Goal: Task Accomplishment & Management: Complete application form

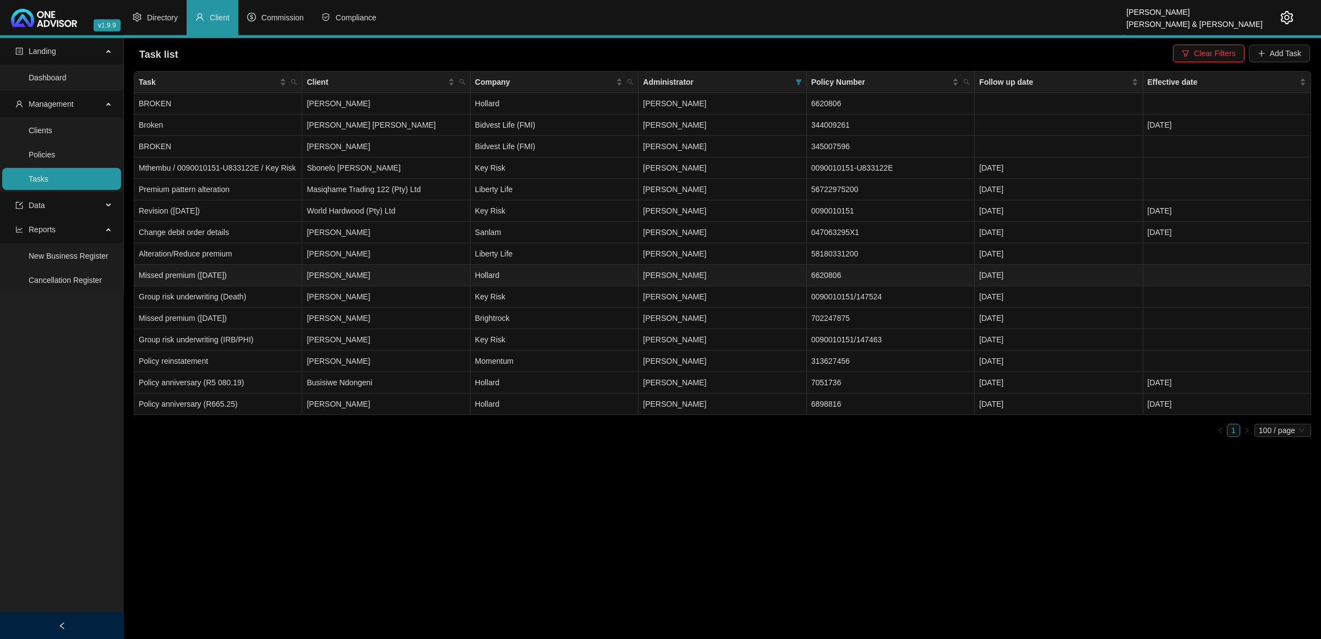
click at [334, 277] on td "[PERSON_NAME]" at bounding box center [386, 275] width 168 height 21
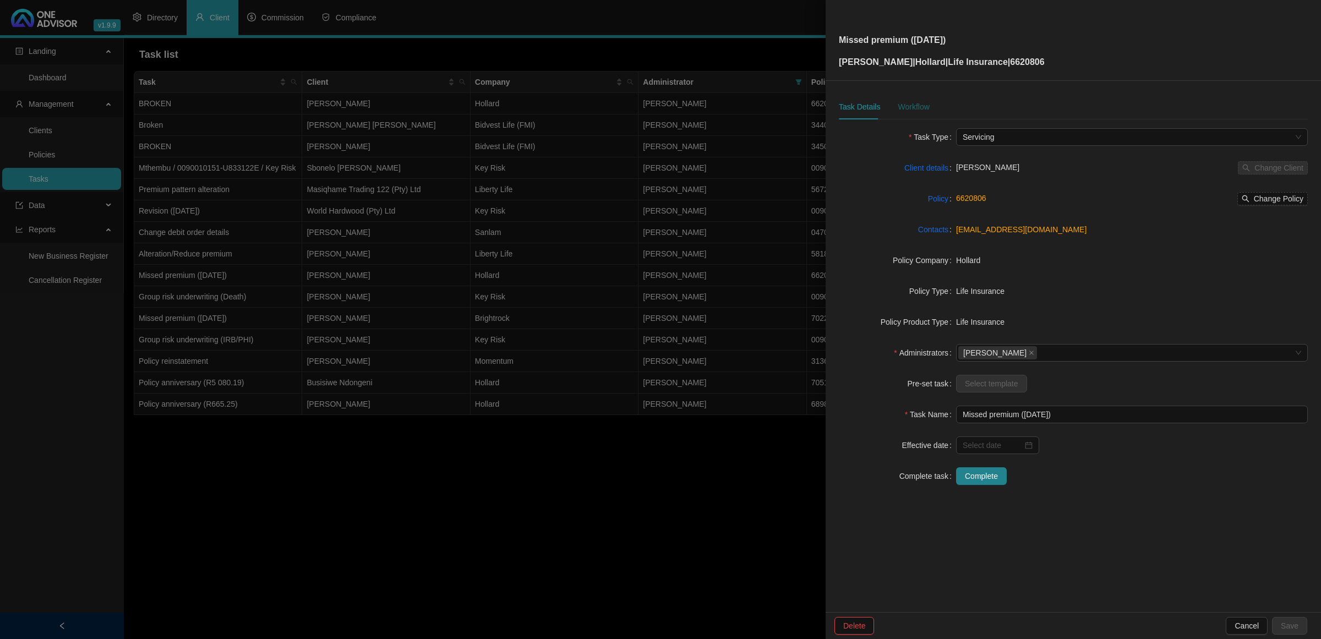
click at [924, 106] on div "Workflow" at bounding box center [913, 107] width 31 height 12
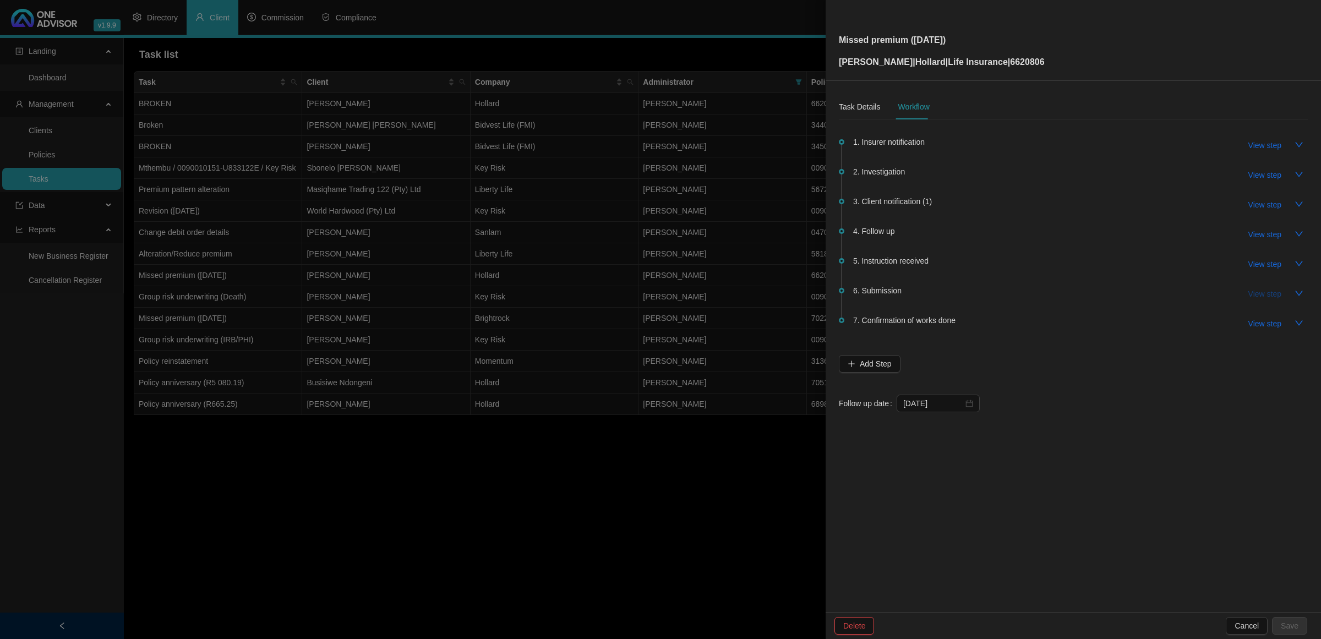
click at [1270, 293] on span "View step" at bounding box center [1264, 294] width 33 height 12
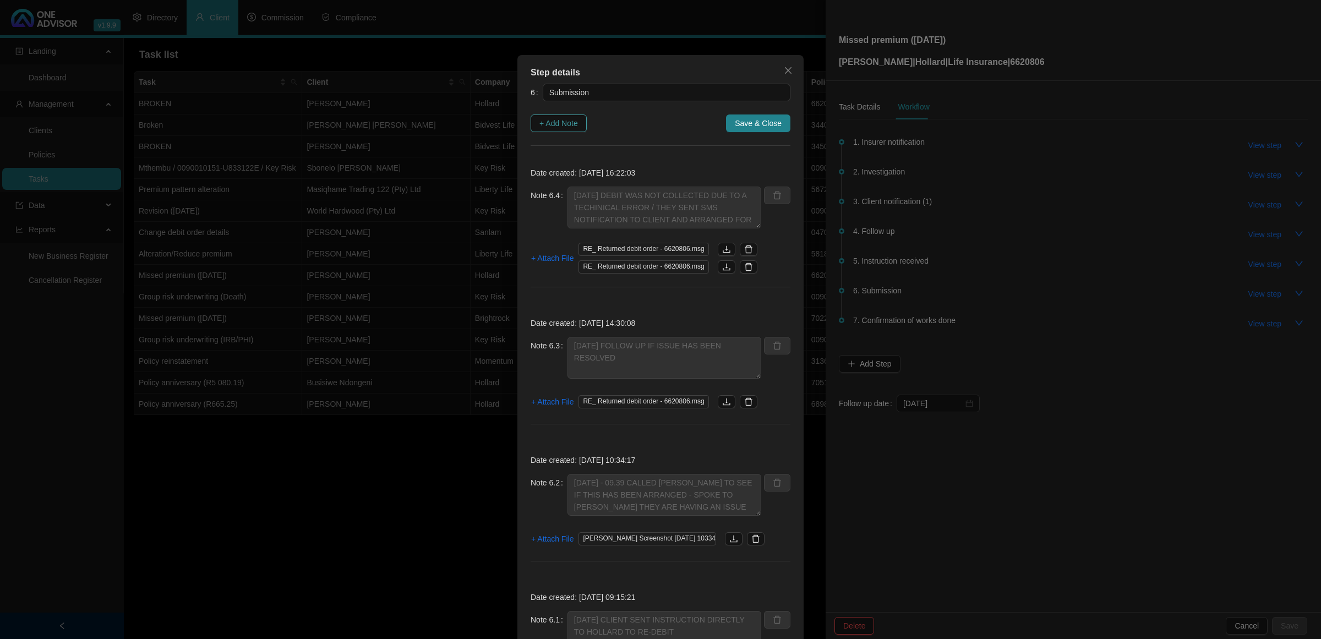
click at [548, 122] on span "+ Add Note" at bounding box center [558, 123] width 39 height 12
type textarea "[DATE] DEBIT WAS NOT COLLECTED DUE TO A TECHINICAL ERROR / THEY SENT SMS NOTIFI…"
type textarea "[DATE] FOLLOW UP IF ISSUE HAS BEEN RESOLVED"
type textarea "[DATE] - 09.39 CALLED [PERSON_NAME] TO SEE IF THIS HAS BEEN ARRANGED - SPOKE TO…"
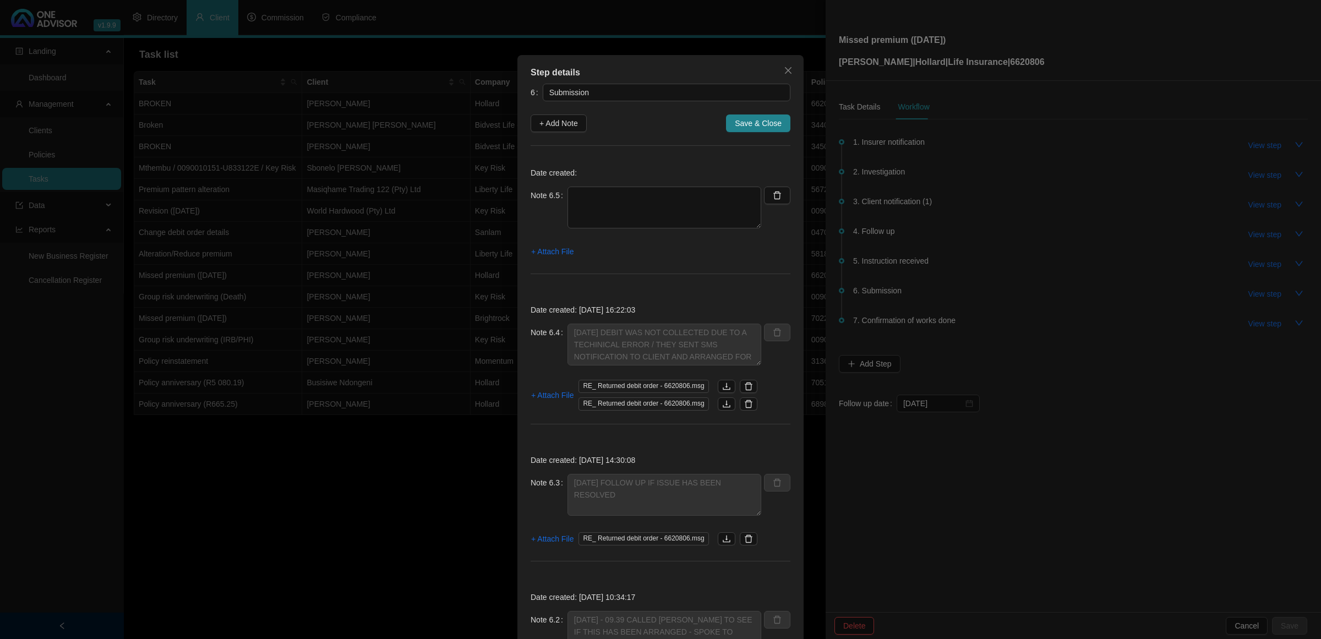
click at [598, 185] on div "Date created: Note 6.5 + Attach File" at bounding box center [661, 223] width 260 height 128
click at [590, 197] on textarea at bounding box center [664, 208] width 194 height 42
type textarea "[DATE] DEBIT HAS BEEN COLLECTED"
click at [556, 250] on span "+ Attach File" at bounding box center [552, 251] width 42 height 12
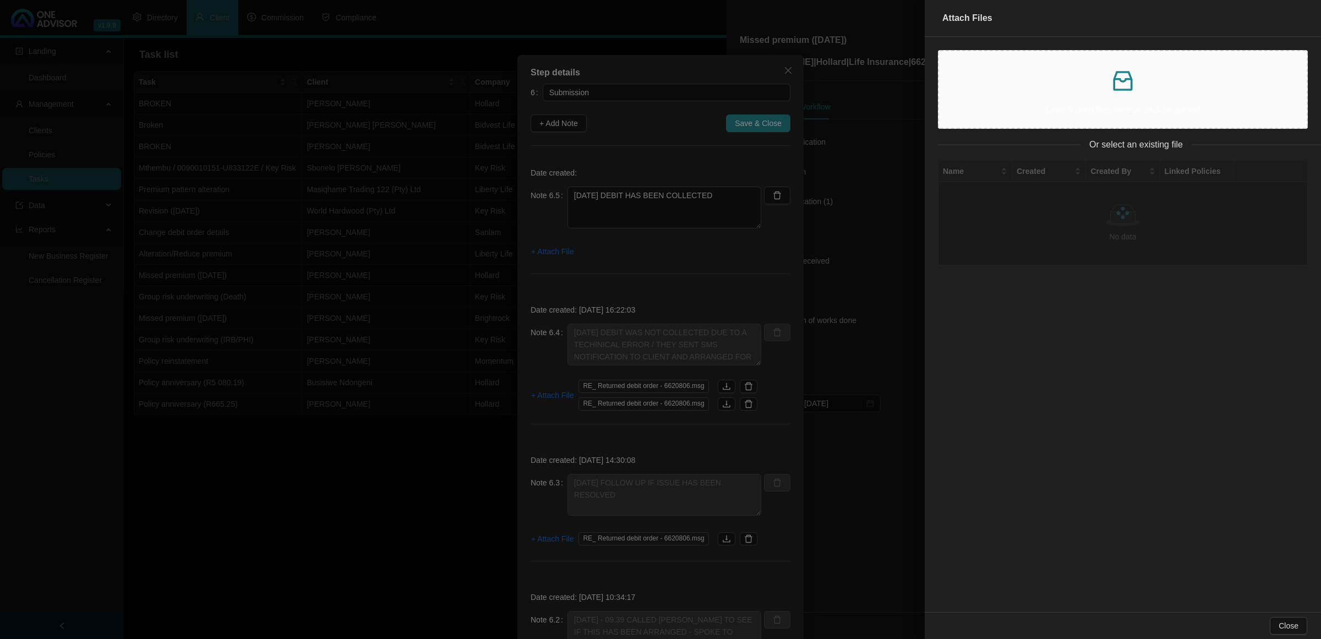
click at [1058, 92] on p at bounding box center [1123, 81] width 350 height 26
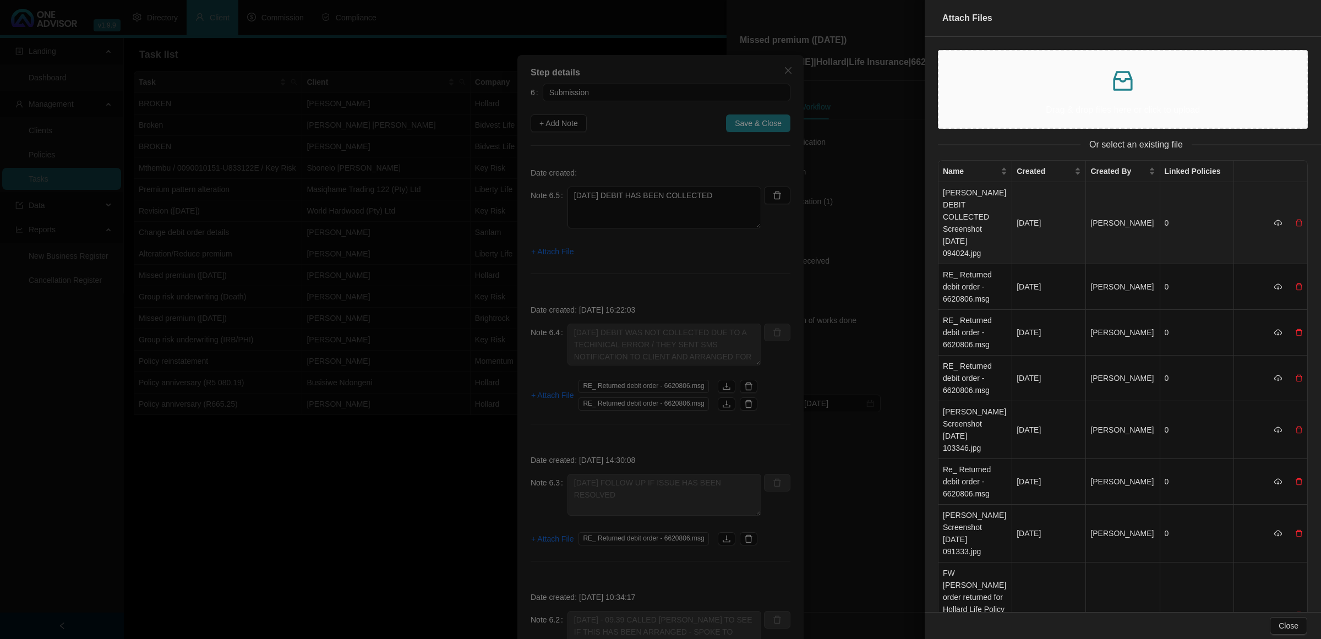
click at [989, 213] on td "[PERSON_NAME] DEBIT COLLECTED Screenshot [DATE] 094024.jpg" at bounding box center [975, 223] width 74 height 82
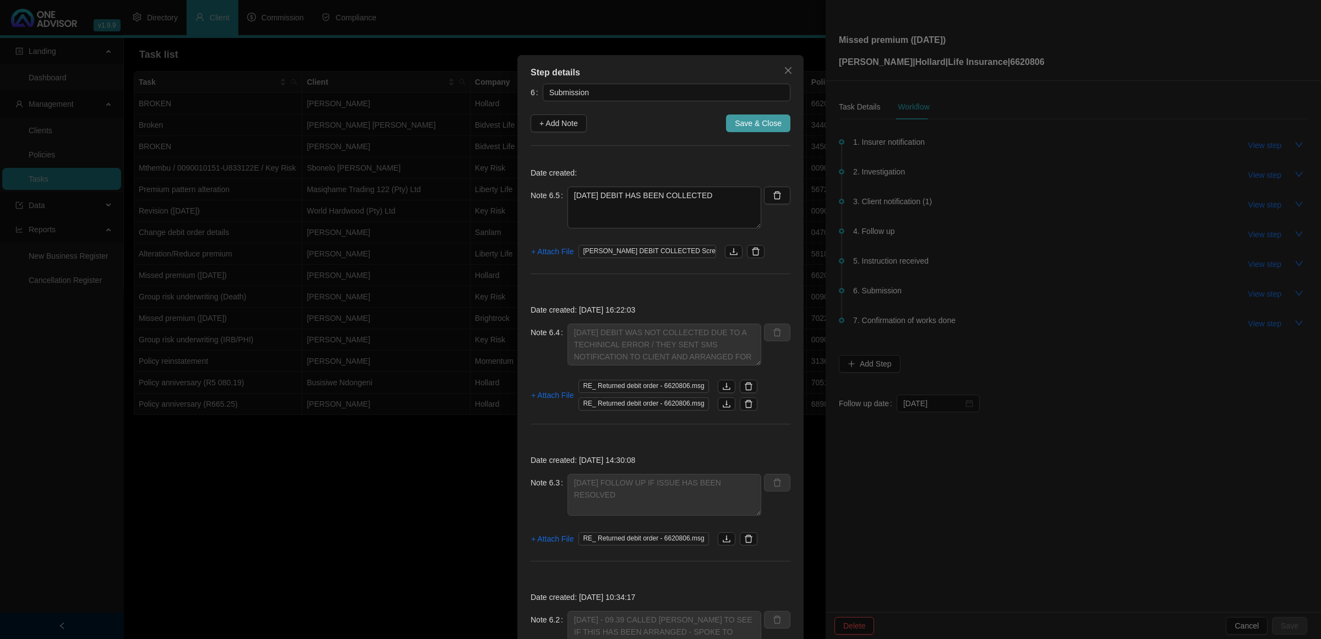
click at [745, 119] on span "Save & Close" at bounding box center [758, 123] width 47 height 12
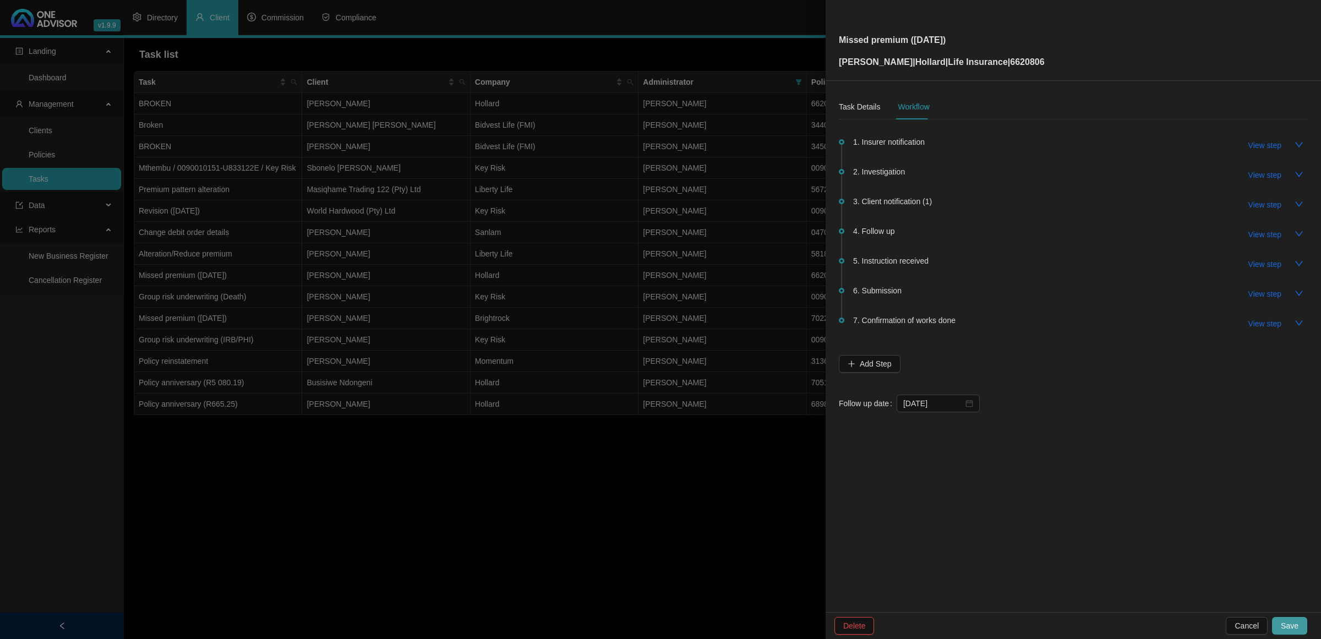
click at [1284, 620] on span "Save" at bounding box center [1290, 626] width 18 height 12
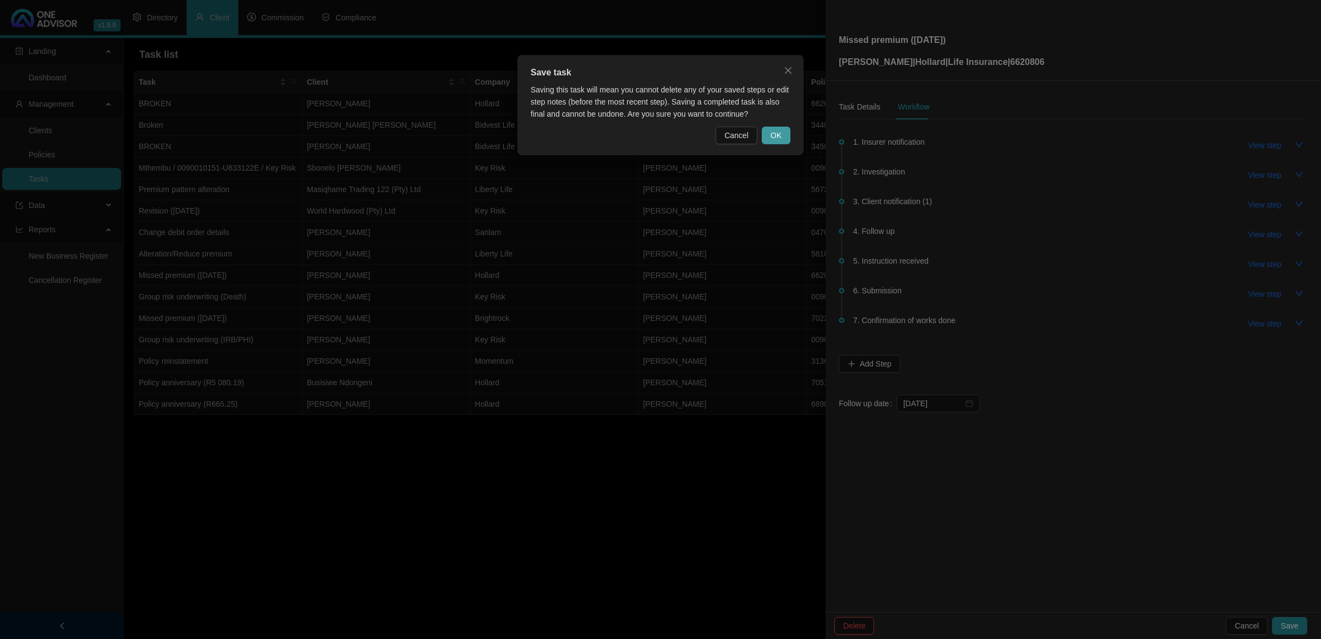
click at [763, 128] on button "OK" at bounding box center [776, 136] width 29 height 18
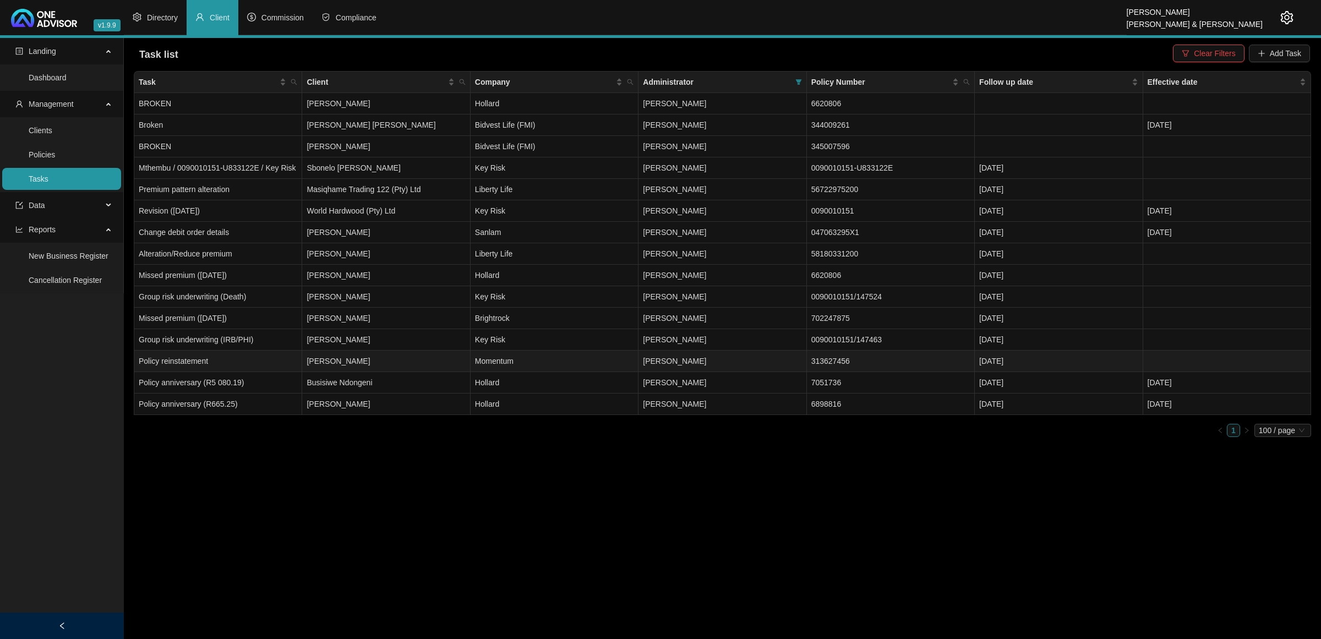
click at [612, 361] on td "Momentum" at bounding box center [555, 361] width 168 height 21
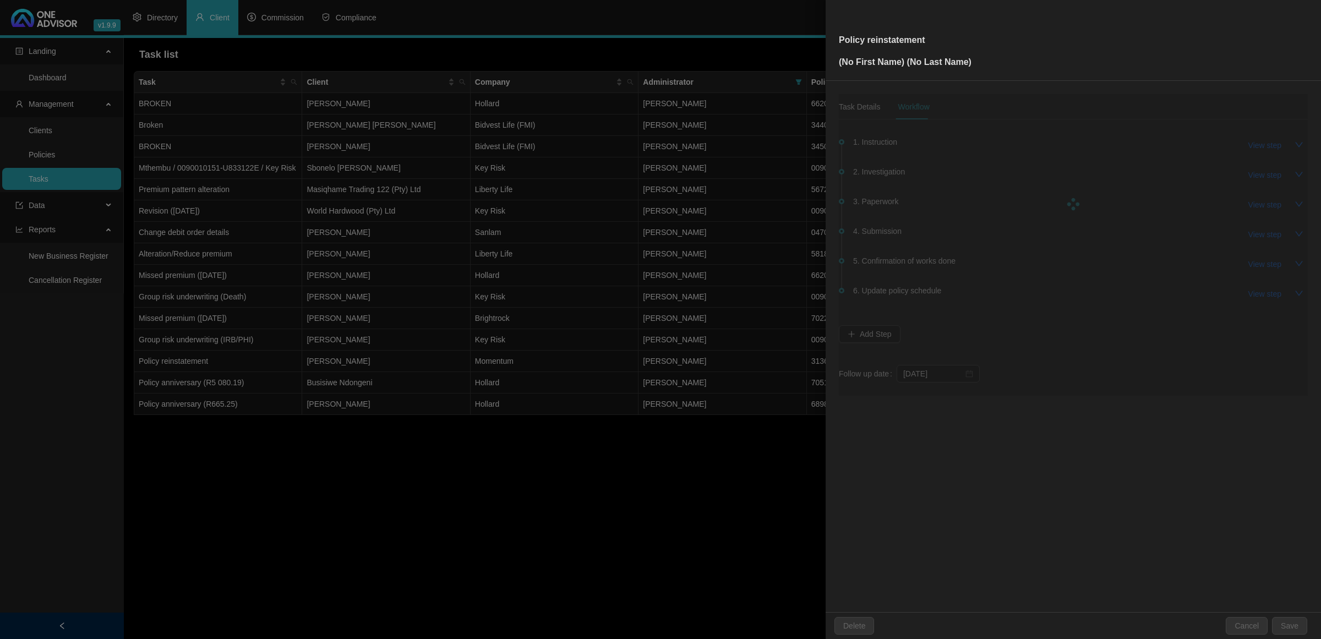
click at [354, 441] on div at bounding box center [660, 319] width 1321 height 639
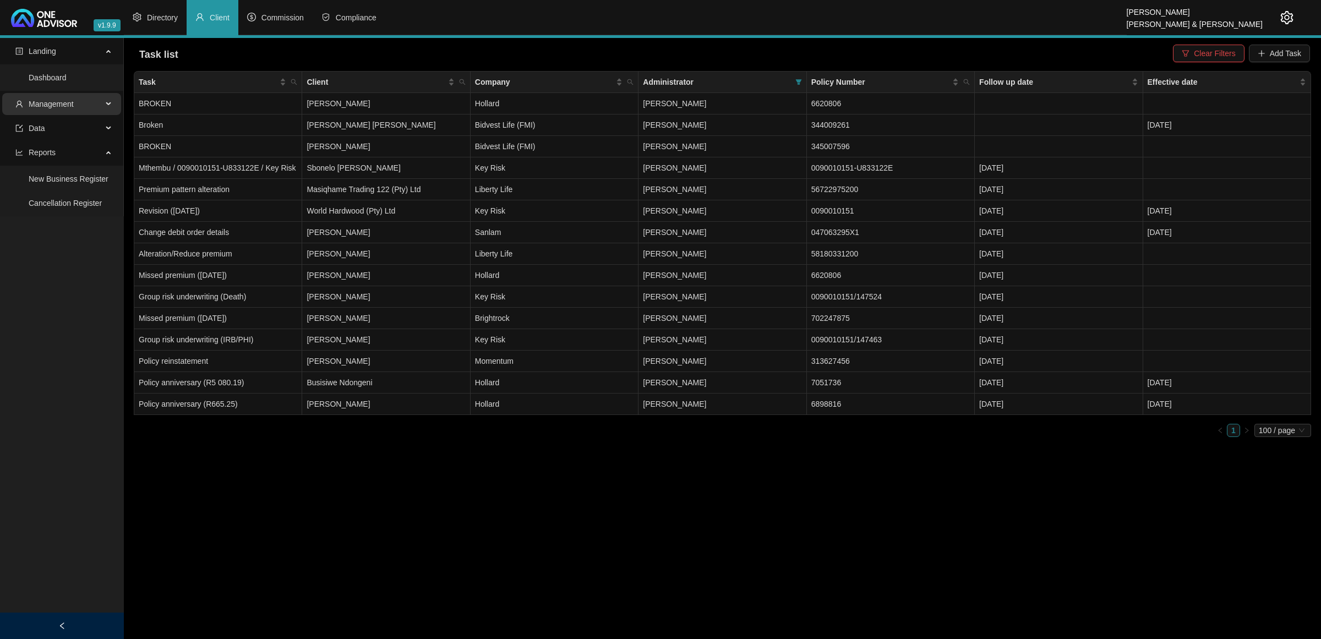
click at [66, 108] on span "Management" at bounding box center [51, 104] width 45 height 9
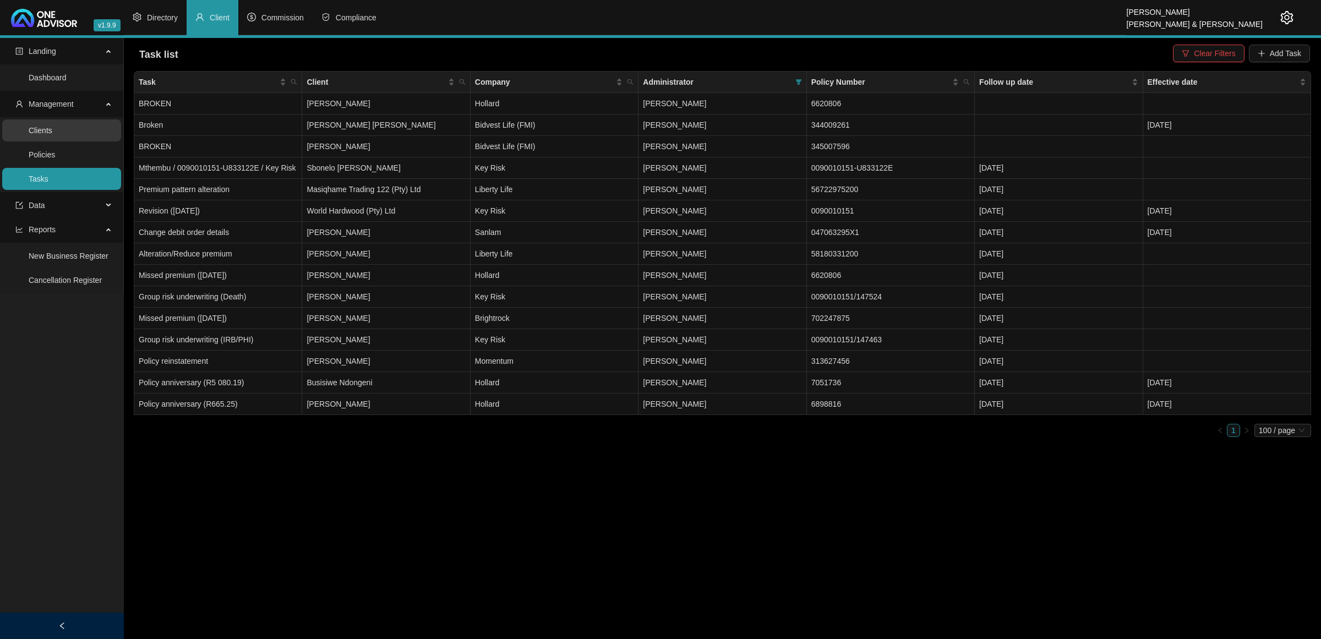
click at [51, 126] on link "Clients" at bounding box center [41, 130] width 24 height 9
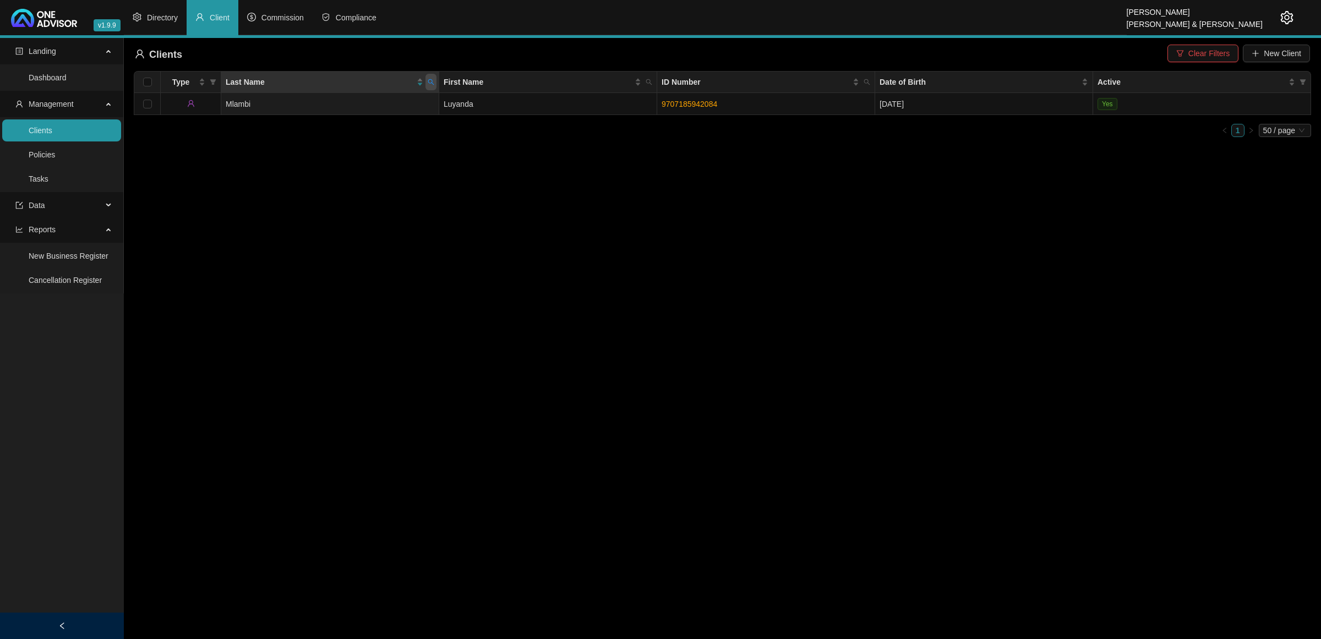
click at [433, 83] on icon "search" at bounding box center [431, 82] width 7 height 7
type input "joube"
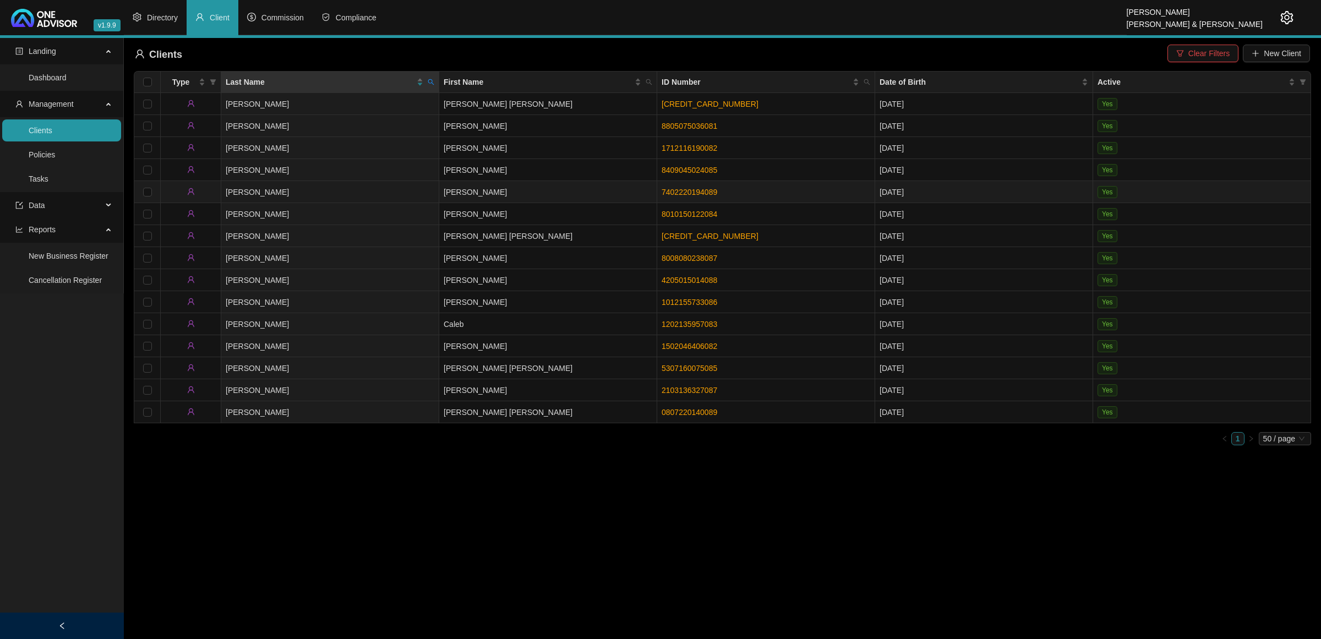
click at [427, 193] on td "Joubert" at bounding box center [330, 192] width 218 height 22
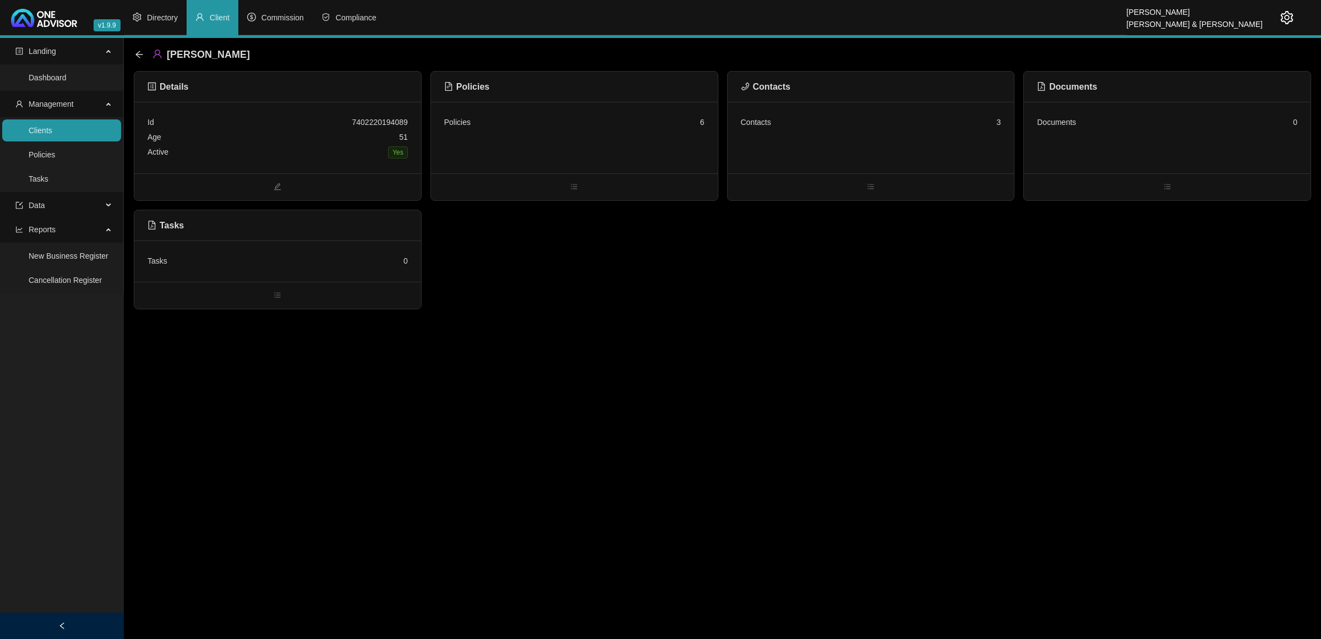
click at [336, 264] on div "Tasks 0" at bounding box center [278, 261] width 260 height 15
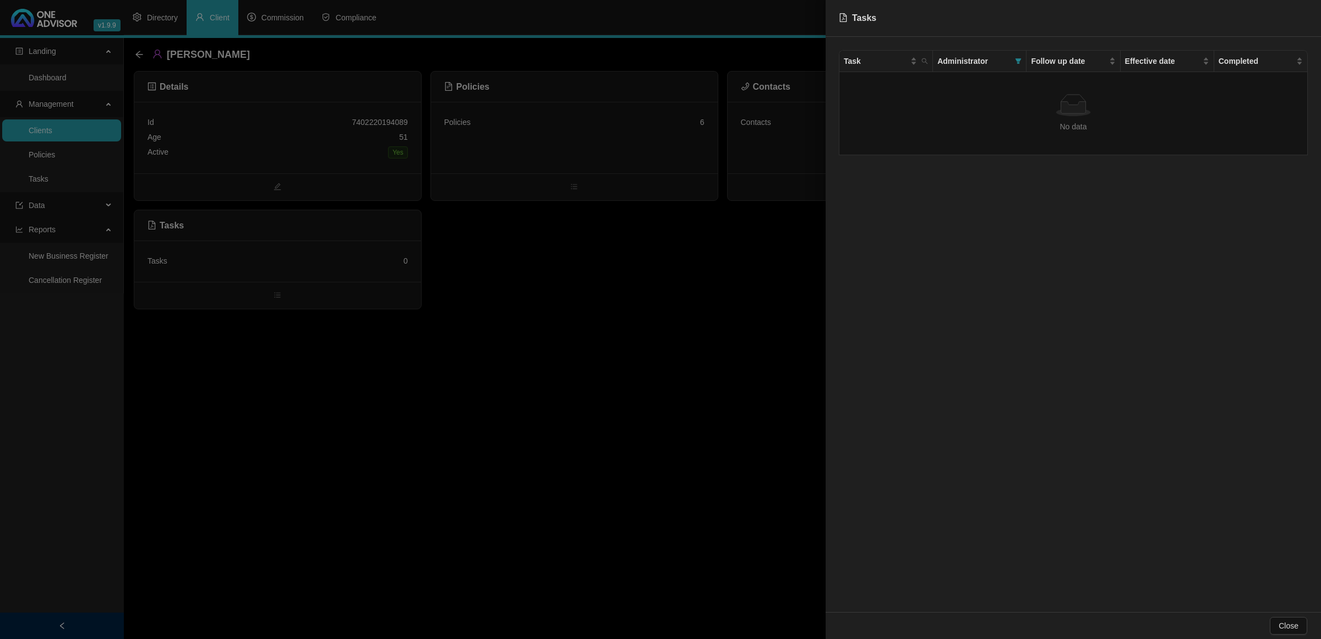
click at [688, 293] on div at bounding box center [660, 319] width 1321 height 639
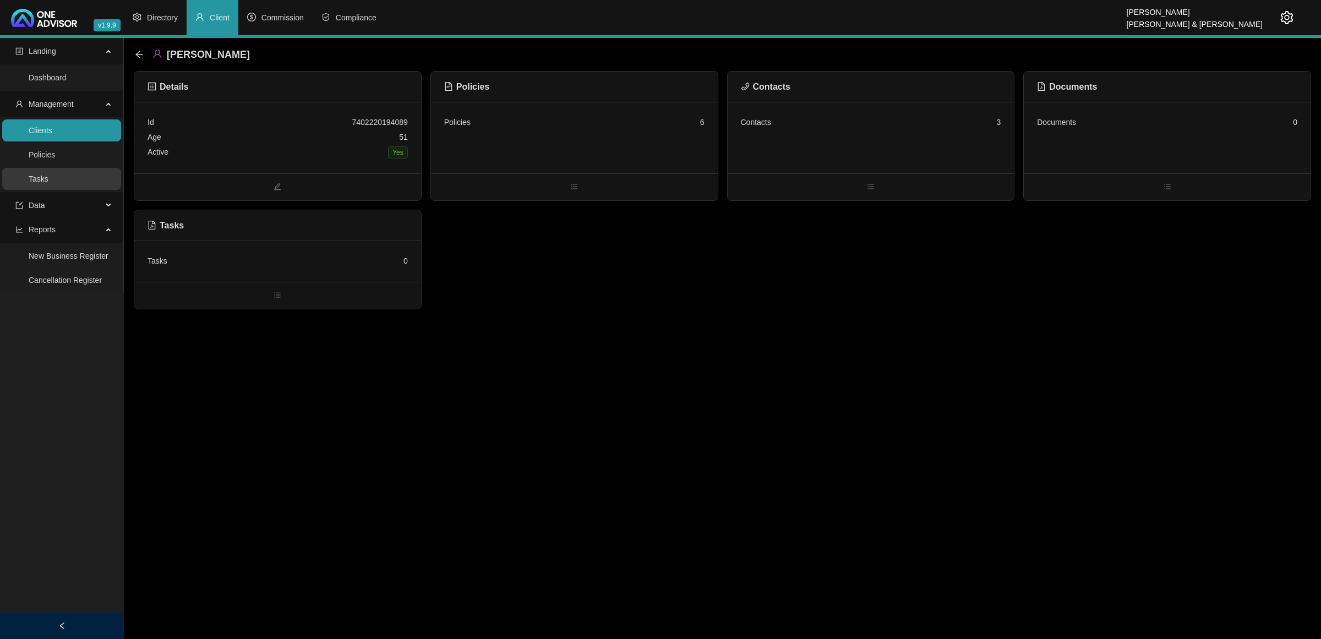
click at [31, 179] on link "Tasks" at bounding box center [39, 178] width 20 height 9
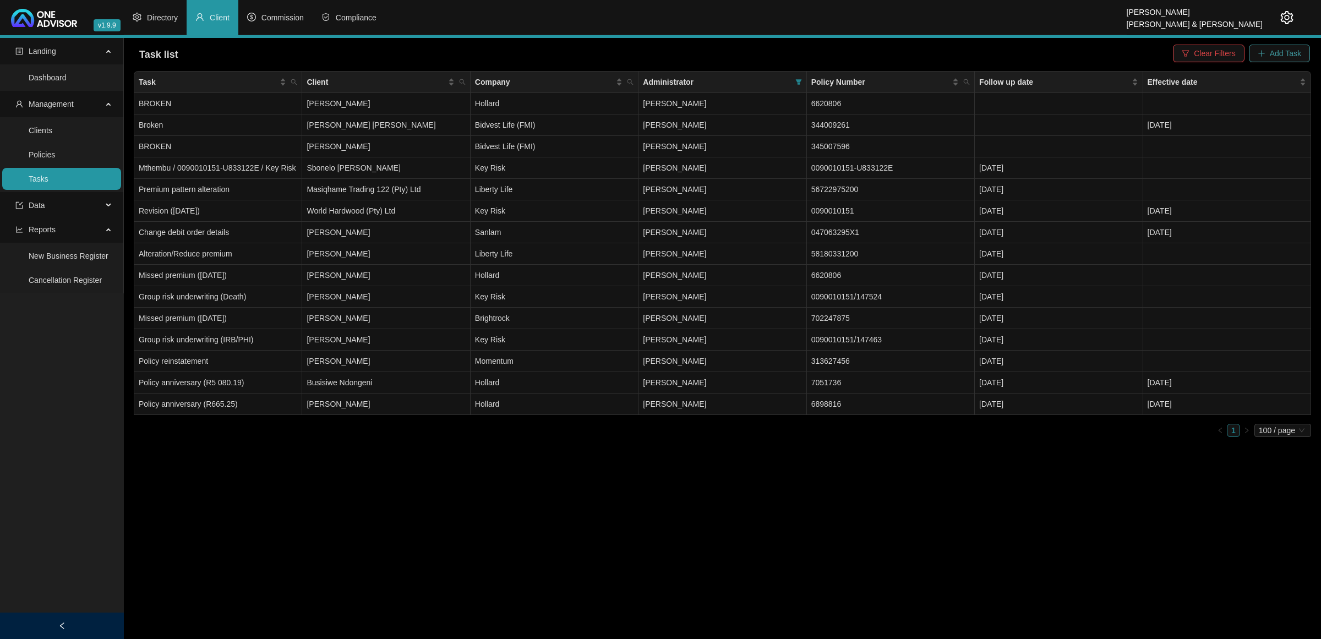
click at [1280, 57] on span "Add Task" at bounding box center [1285, 53] width 31 height 12
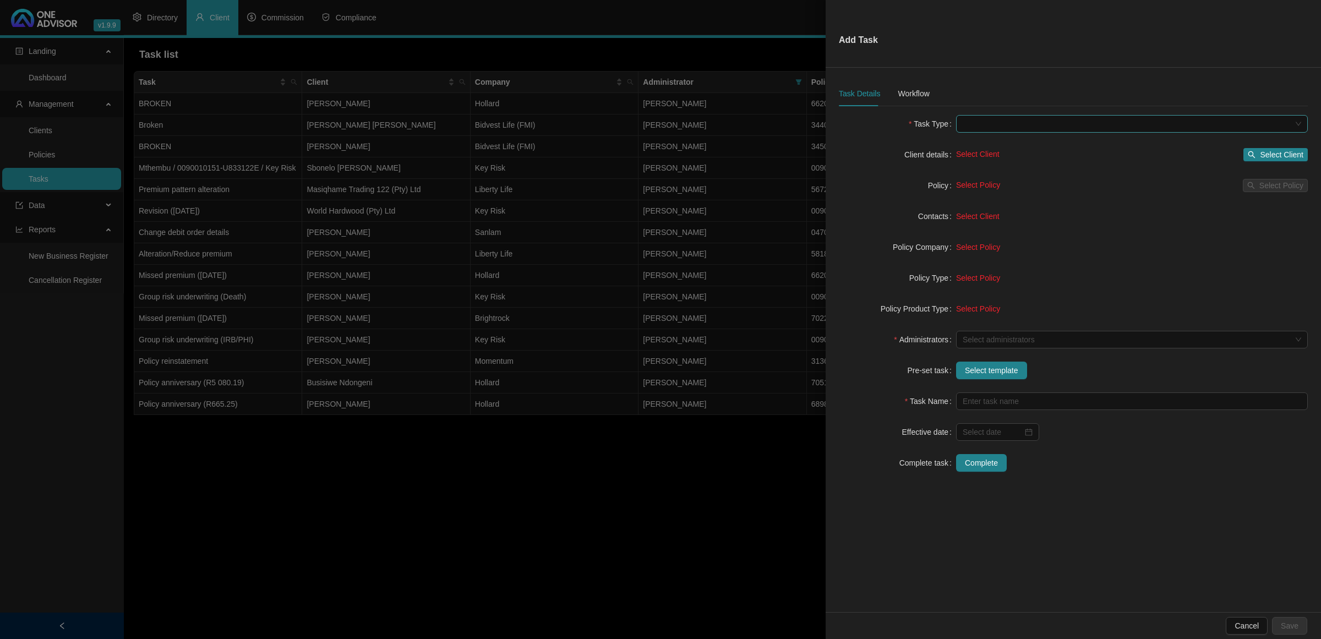
click at [978, 125] on span at bounding box center [1132, 124] width 339 height 17
click at [979, 144] on div "Alteration" at bounding box center [1132, 146] width 334 height 12
click at [981, 375] on span "Select template" at bounding box center [991, 370] width 53 height 12
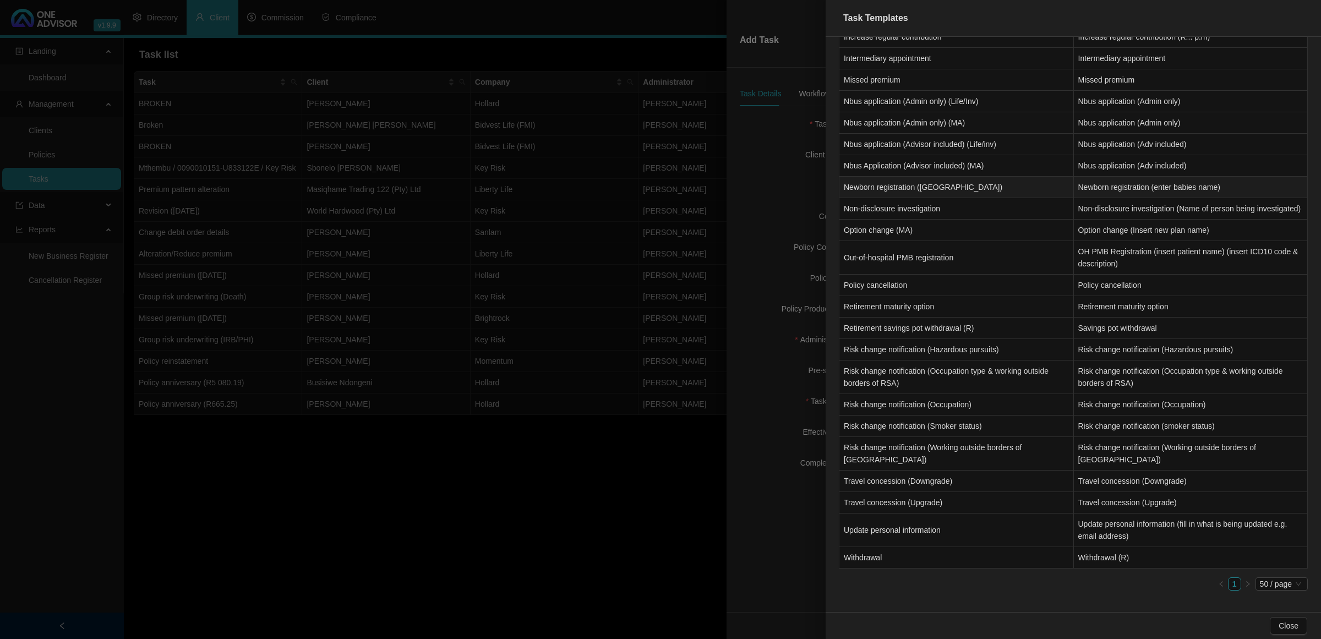
scroll to position [545, 0]
click at [878, 389] on td "Risk change notification (Occupation type & working outside borders of RSA)" at bounding box center [956, 377] width 234 height 34
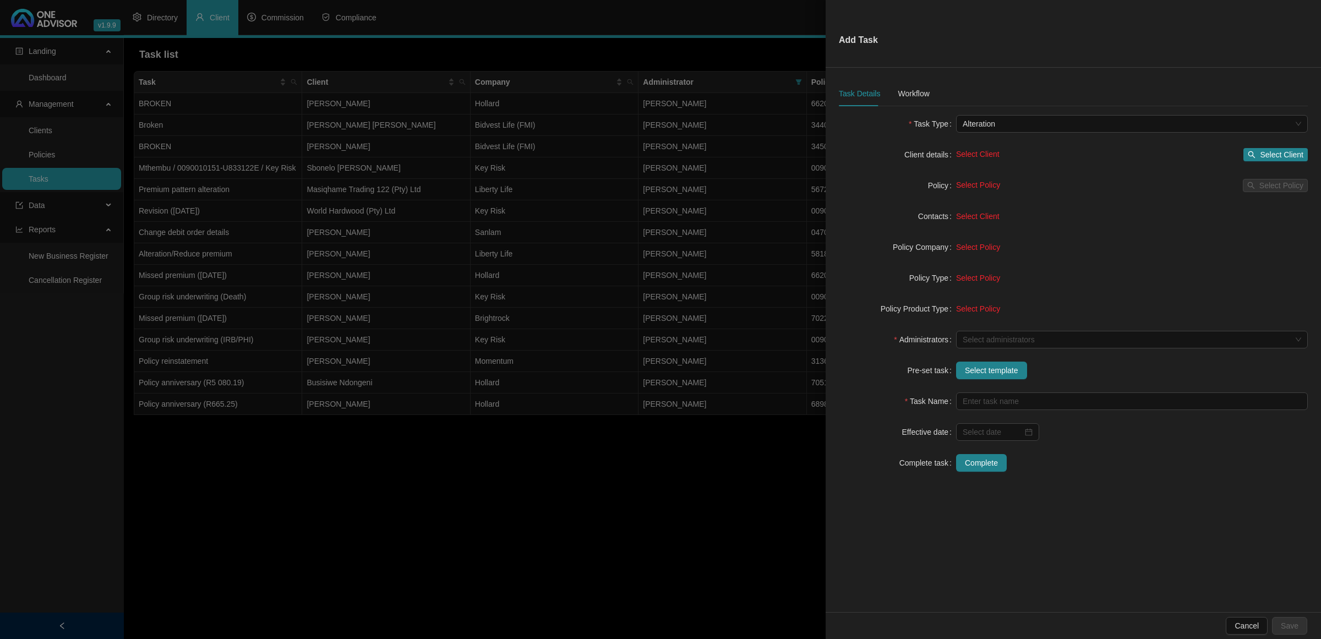
type input "Risk change notification (Occupation type & working outside borders of RSA)"
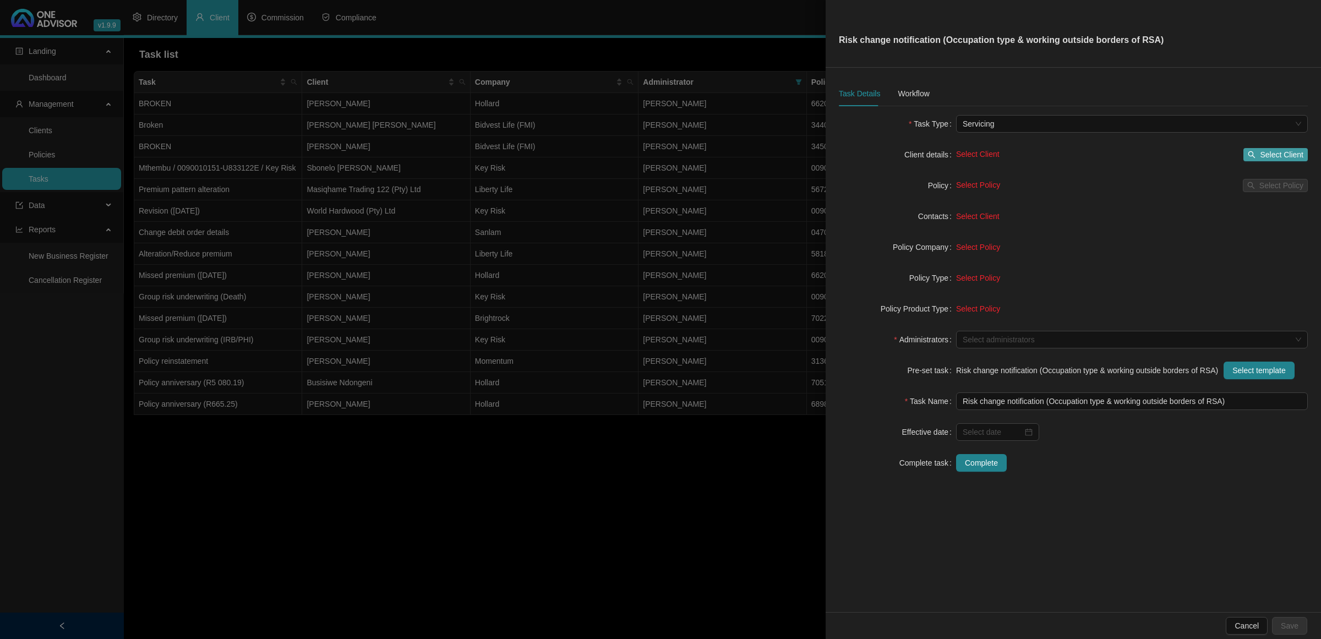
click at [1303, 155] on span "Select Client" at bounding box center [1281, 155] width 43 height 12
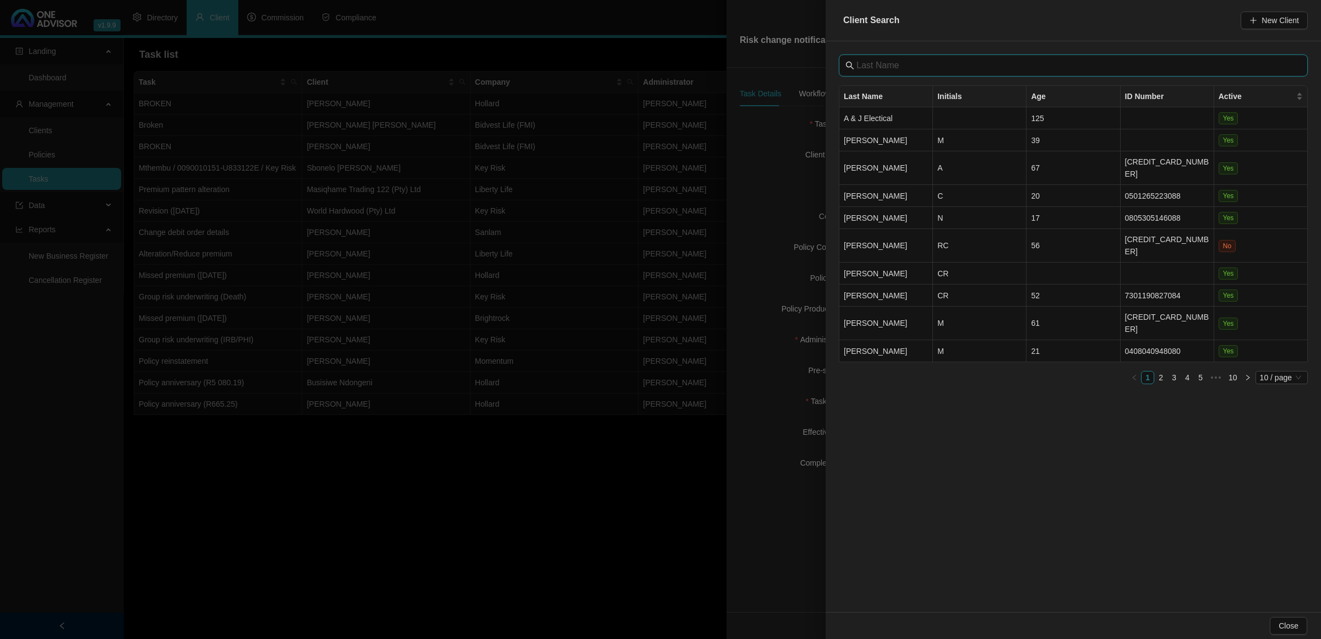
click at [951, 72] on input "text" at bounding box center [1074, 65] width 436 height 13
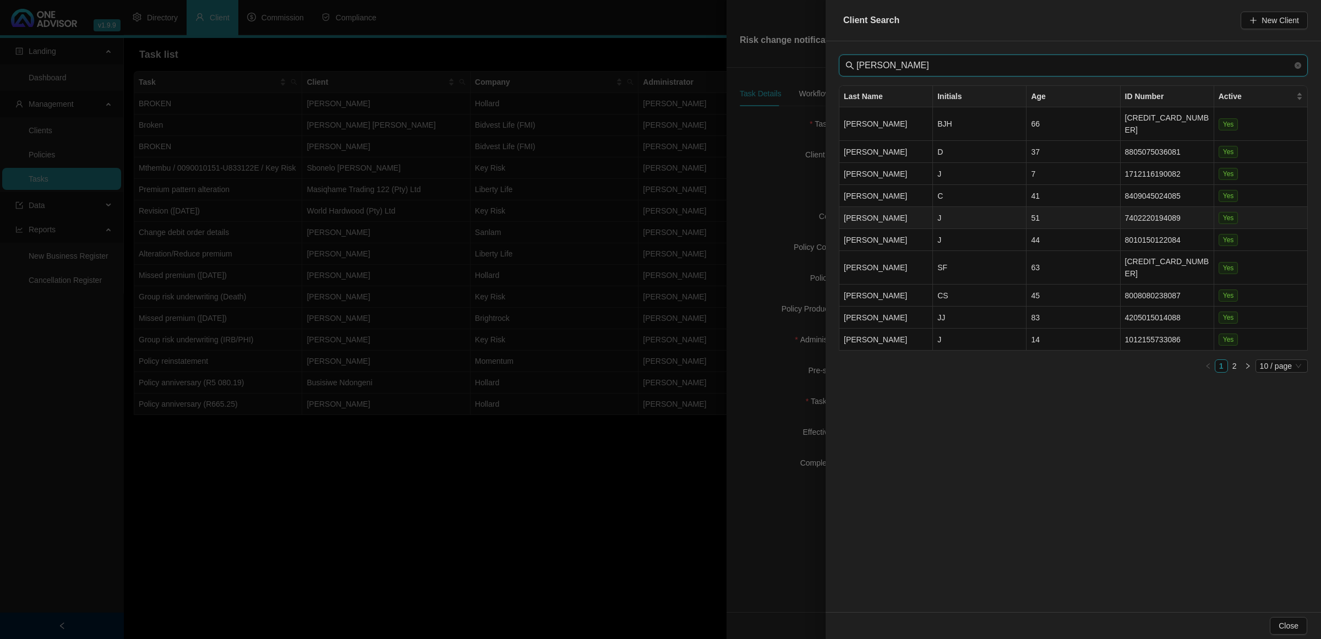
type input "joubert"
click at [976, 213] on td "J" at bounding box center [980, 218] width 94 height 22
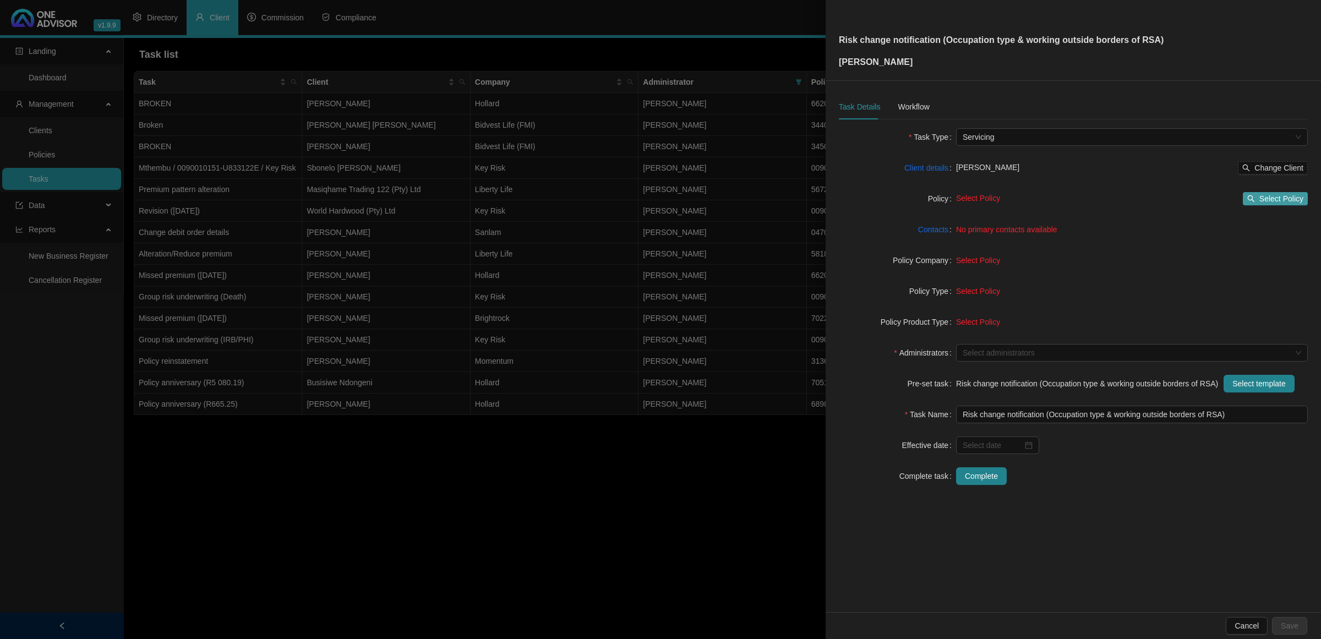
click at [1247, 193] on button "Select Policy" at bounding box center [1275, 198] width 65 height 13
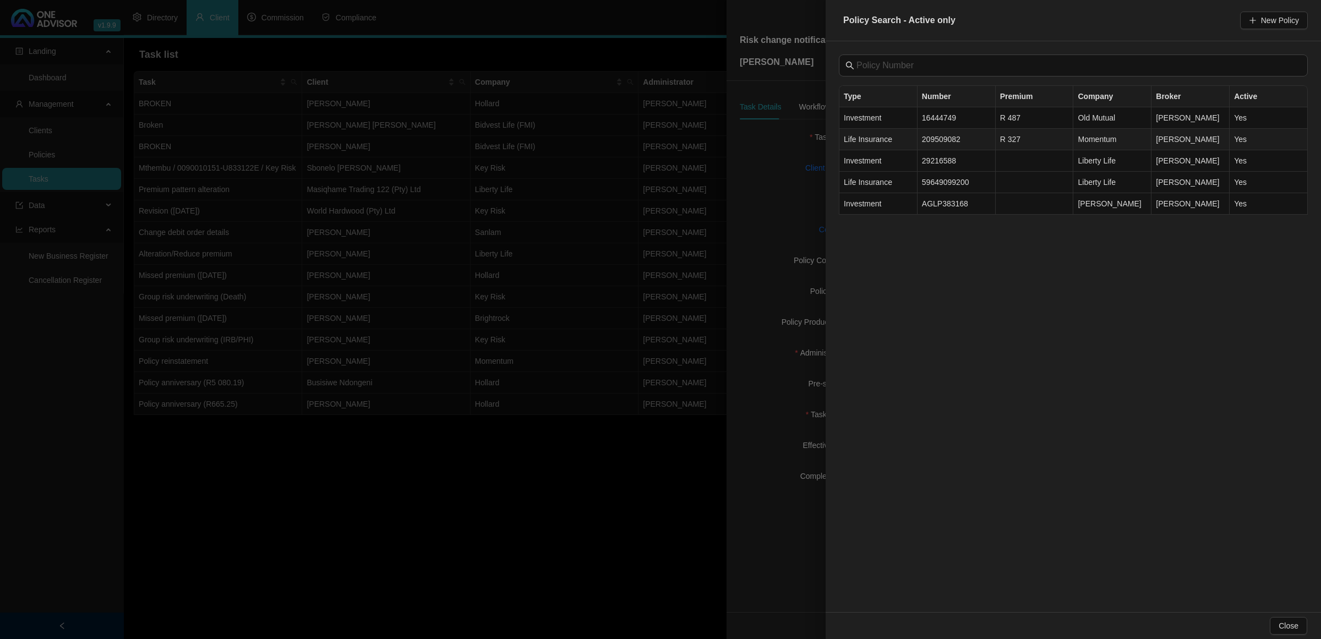
click at [884, 139] on span "Life Insurance" at bounding box center [868, 139] width 48 height 9
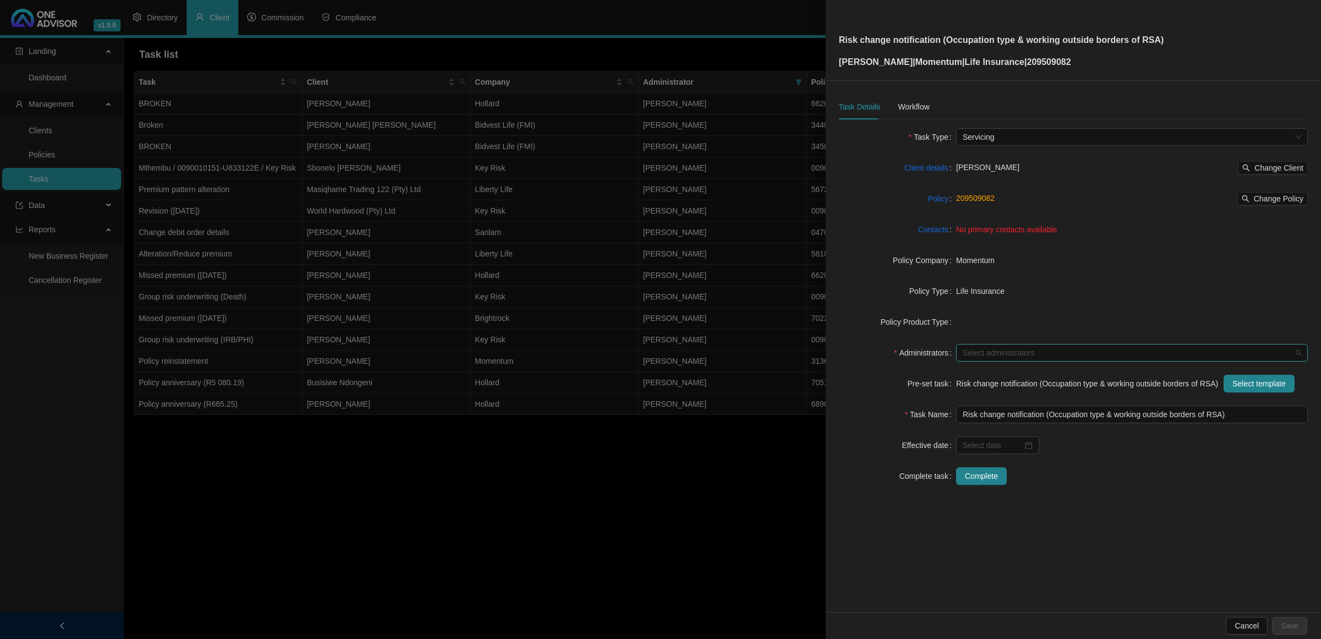
click at [1020, 344] on div "Select administrators" at bounding box center [1132, 353] width 352 height 18
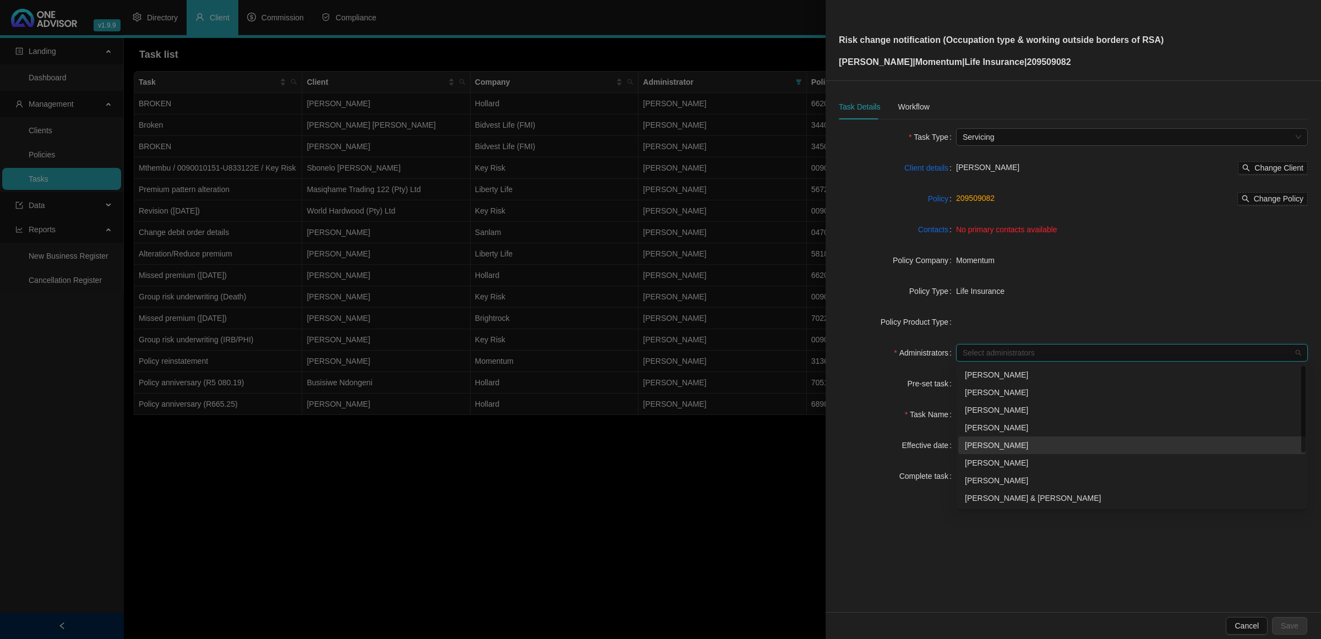
click at [984, 446] on div "[PERSON_NAME]" at bounding box center [1132, 445] width 334 height 12
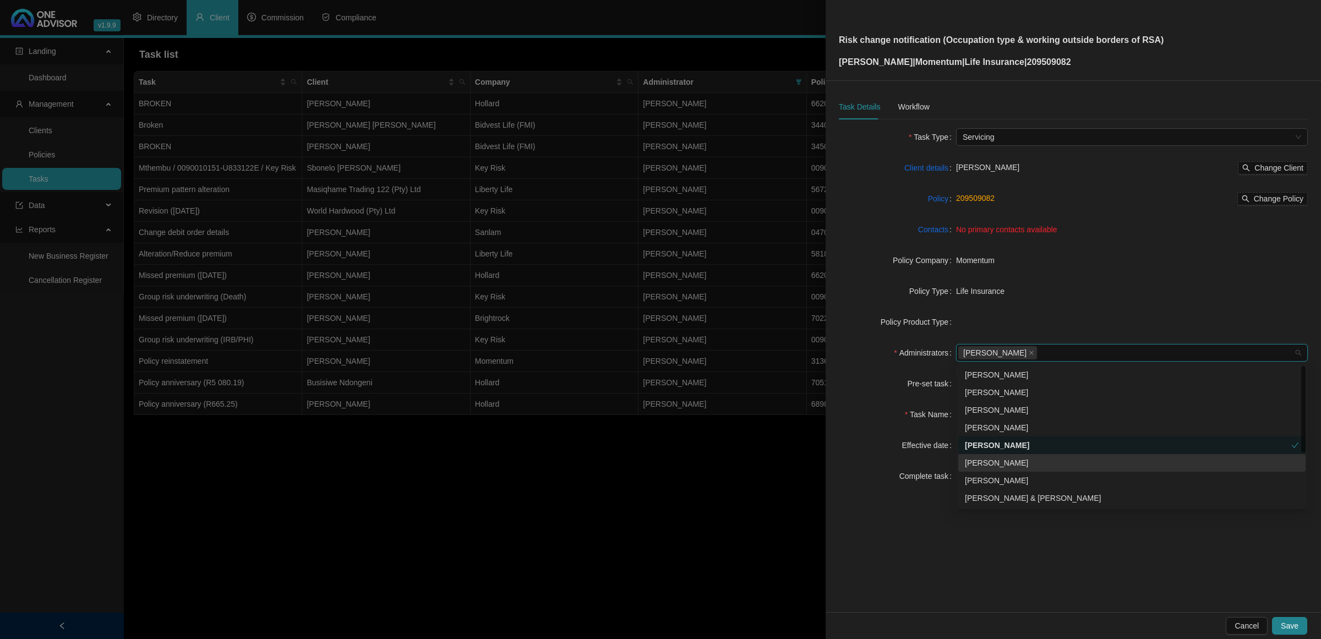
click at [865, 413] on div "Task Name" at bounding box center [897, 415] width 117 height 18
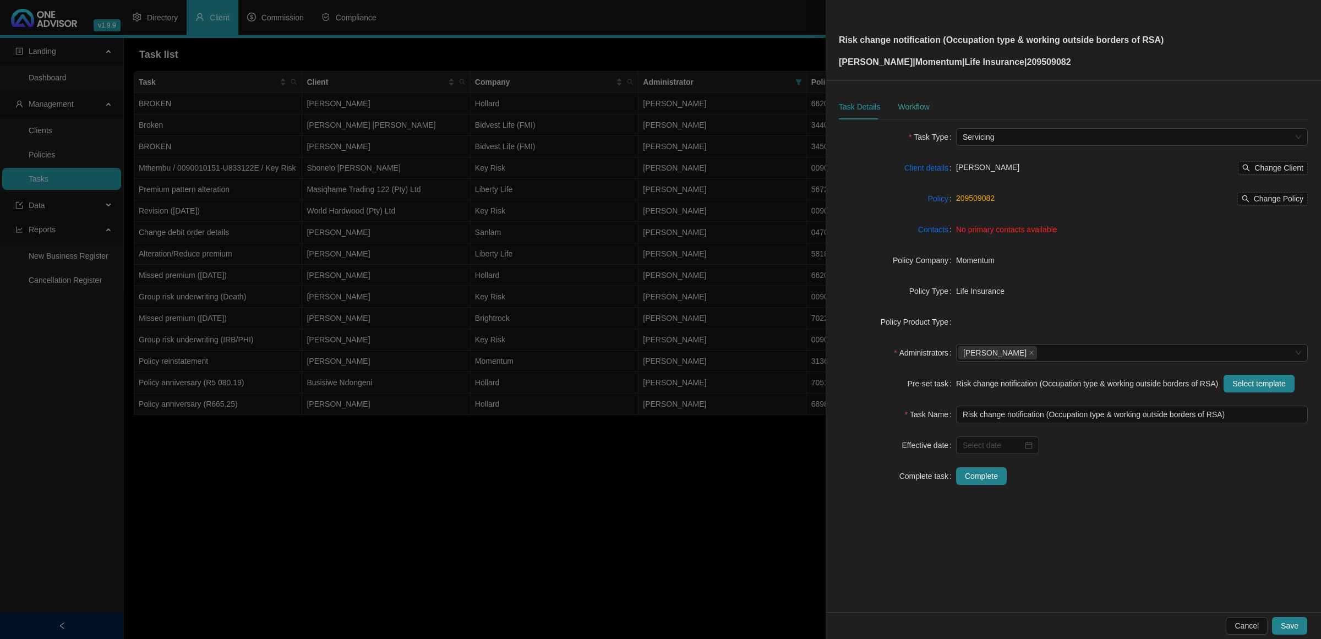
click at [918, 95] on div "Workflow" at bounding box center [913, 106] width 31 height 25
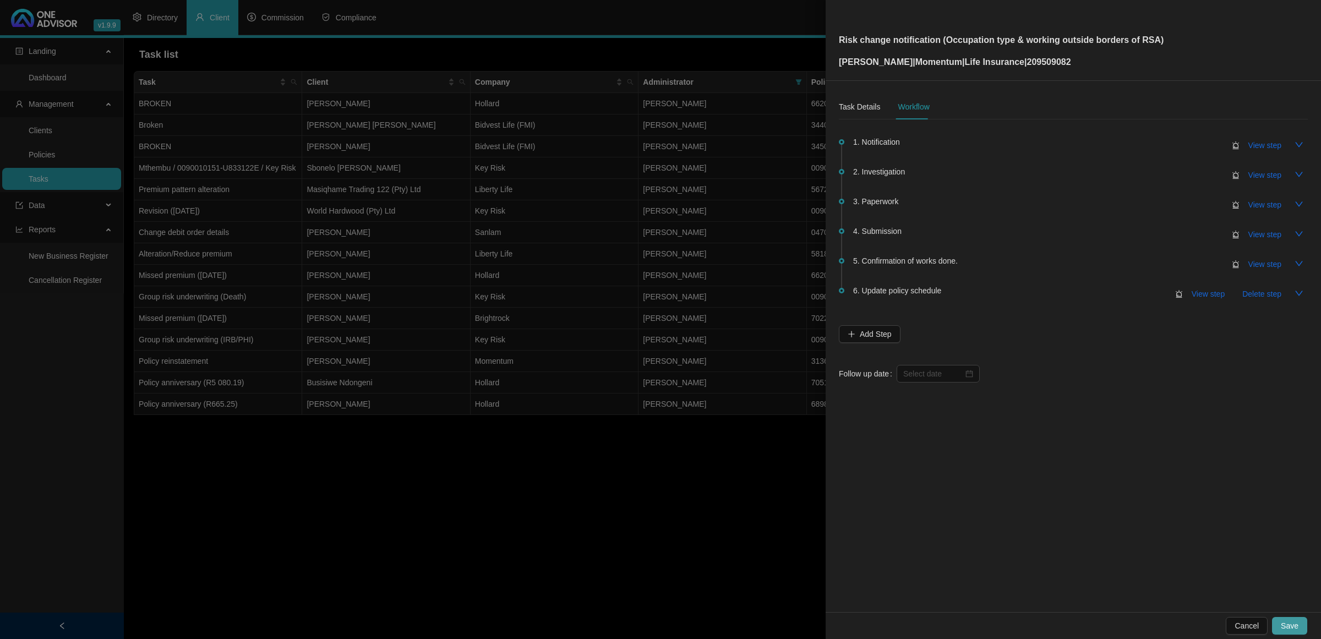
click at [1300, 626] on button "Save" at bounding box center [1289, 626] width 35 height 18
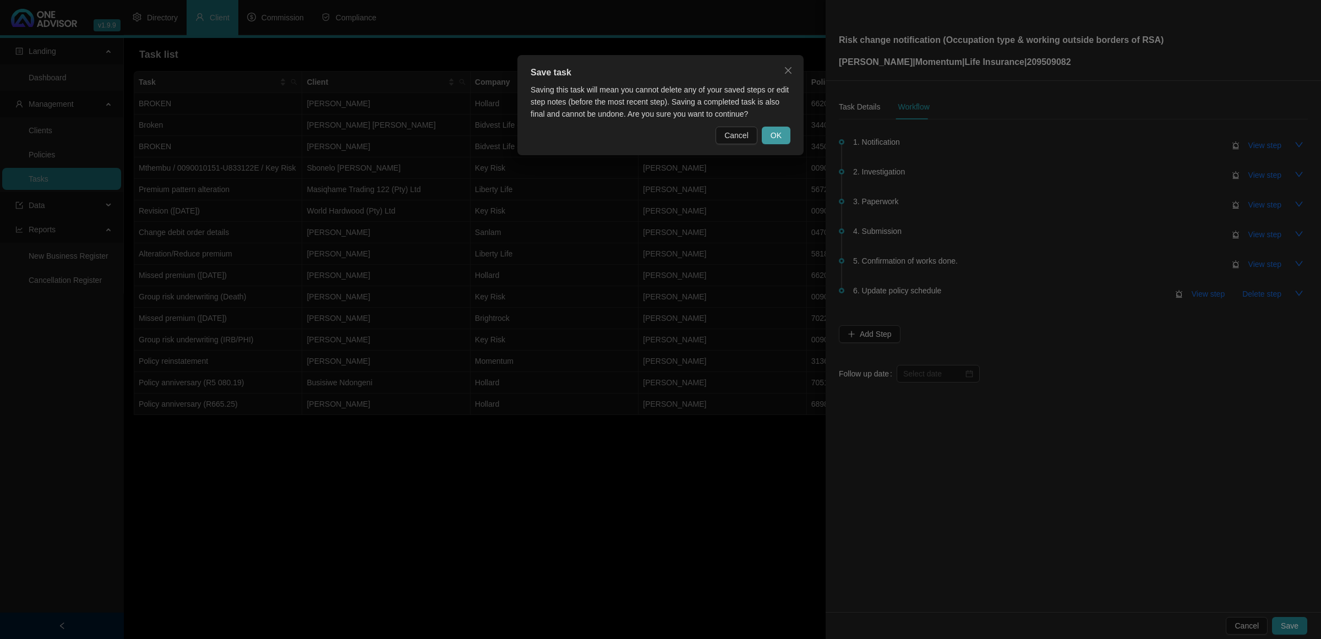
click at [777, 142] on button "OK" at bounding box center [776, 136] width 29 height 18
